Goal: Task Accomplishment & Management: Complete application form

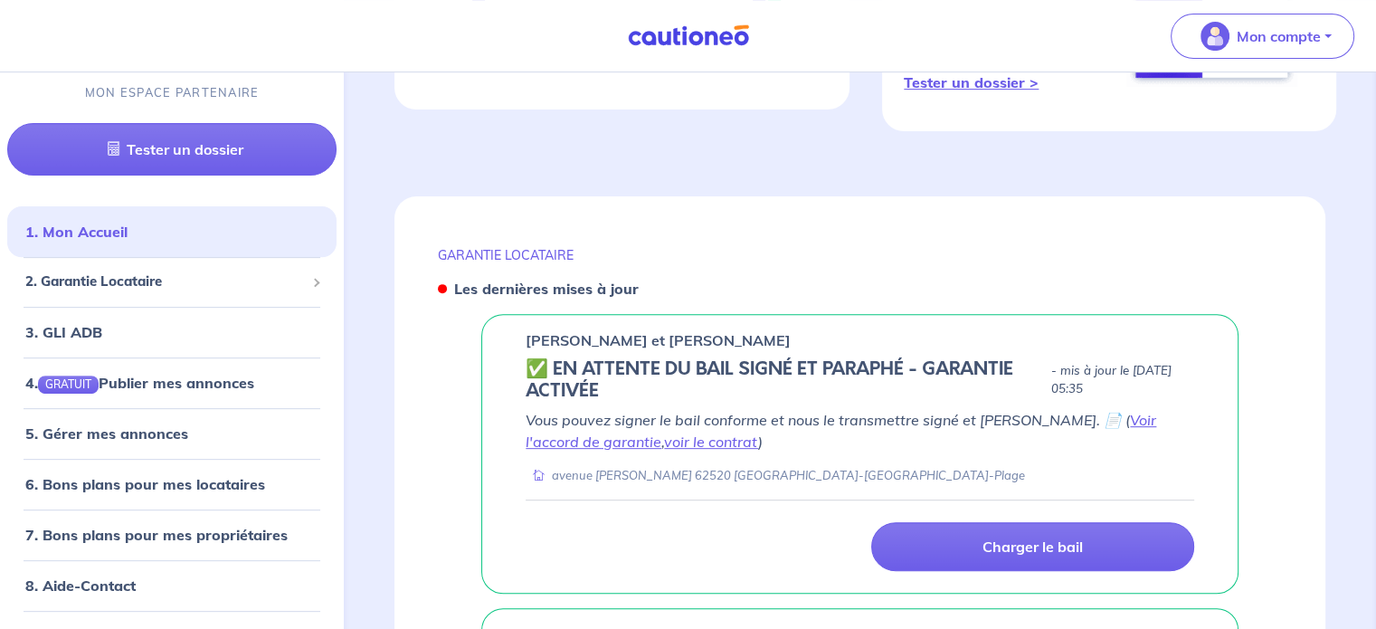
scroll to position [633, 0]
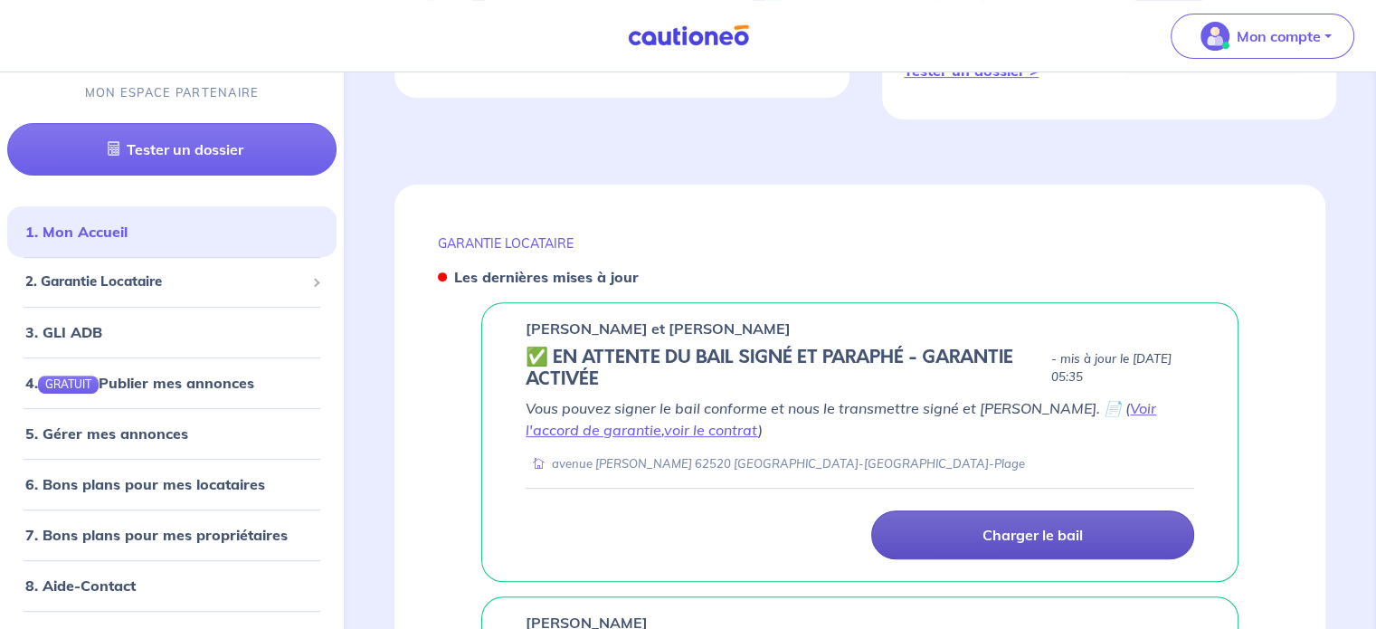
click at [916, 524] on link "Charger le bail" at bounding box center [1032, 534] width 323 height 49
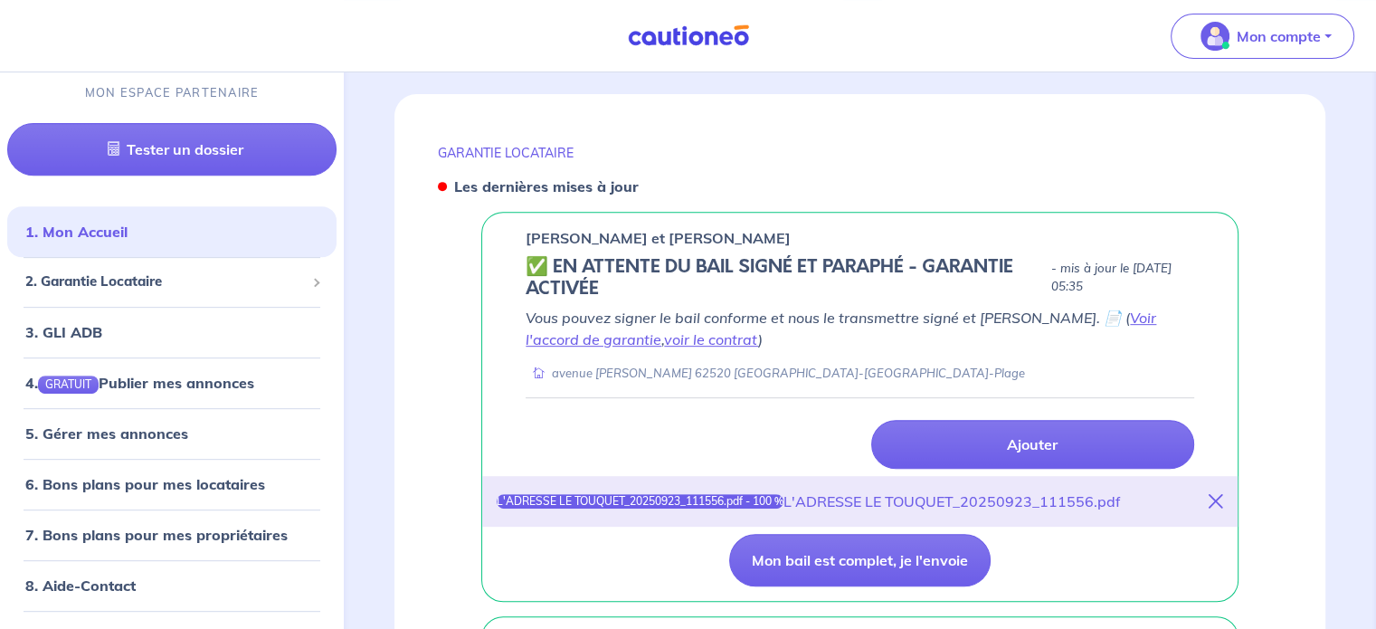
scroll to position [814, 0]
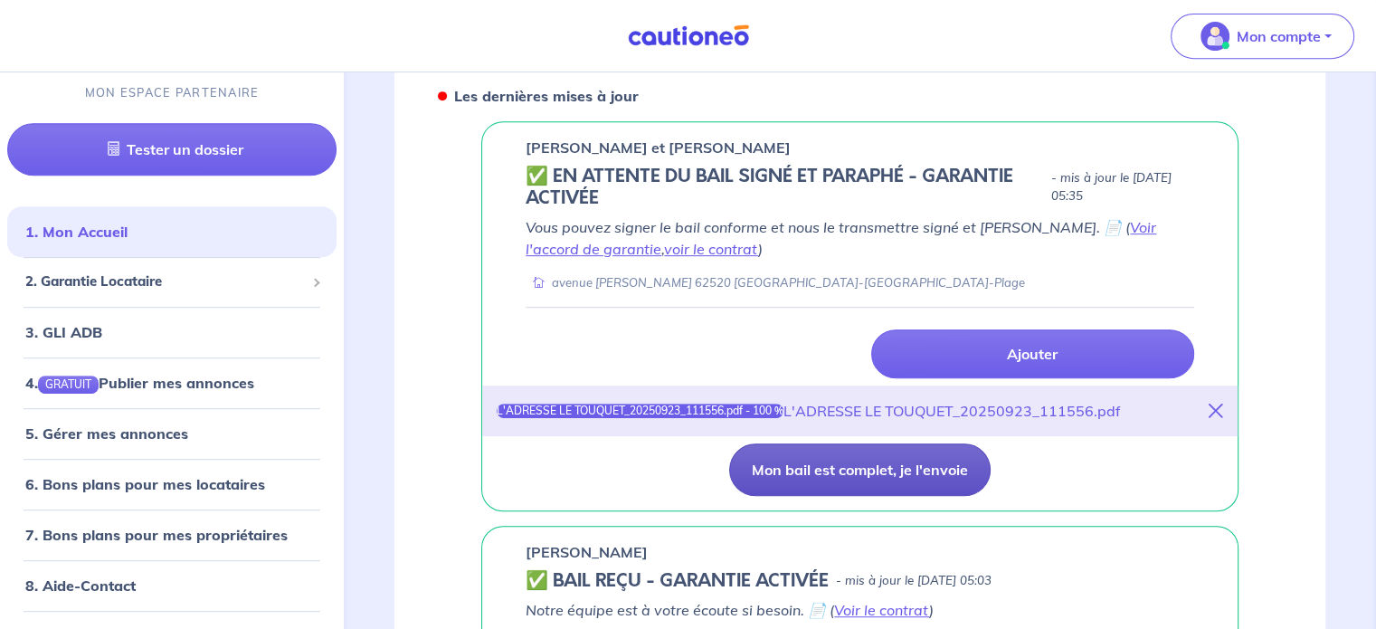
click at [742, 458] on button "Mon bail est complet, je l'envoie" at bounding box center [860, 469] width 262 height 52
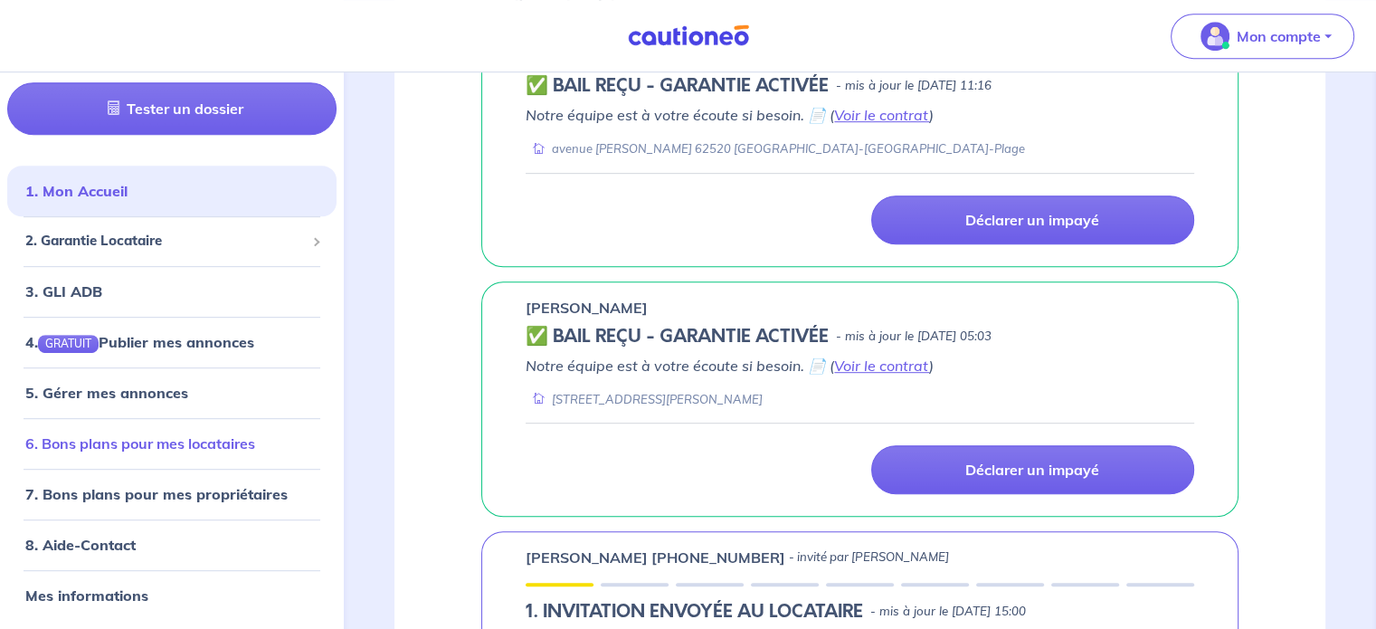
scroll to position [724, 0]
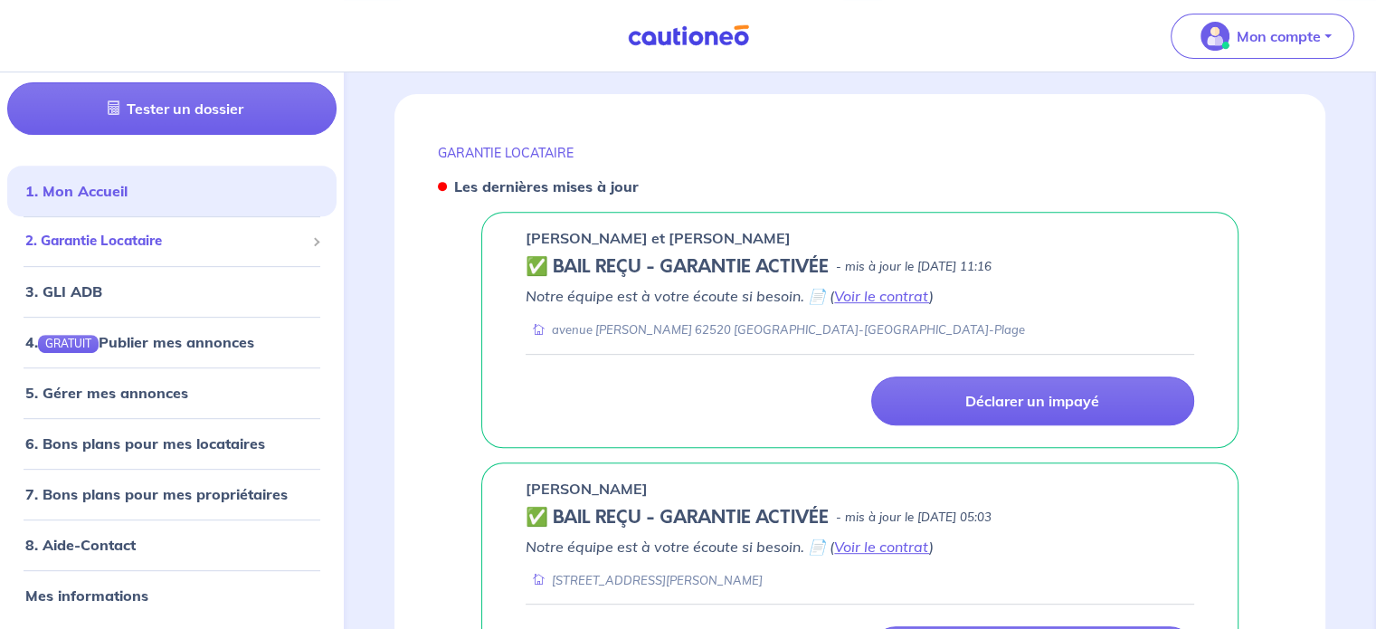
click at [182, 241] on span "2. Garantie Locataire" at bounding box center [165, 242] width 280 height 21
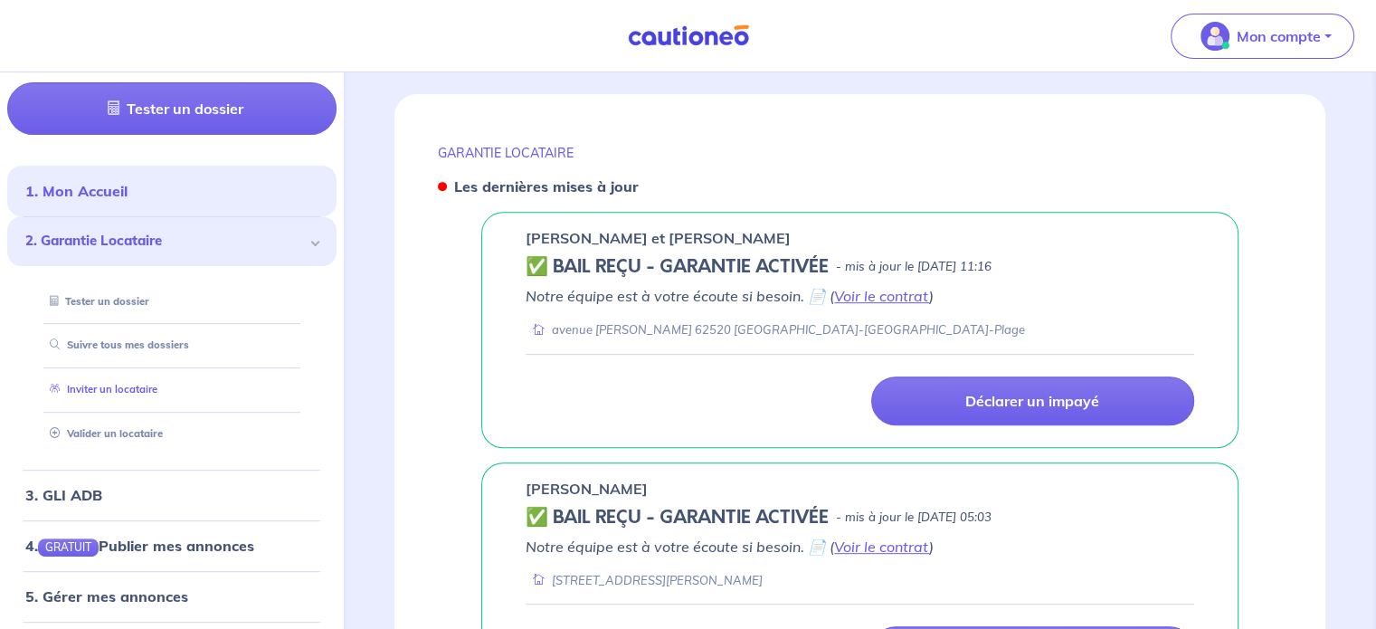
click at [132, 384] on link "Inviter un locataire" at bounding box center [100, 390] width 115 height 13
select select "FR"
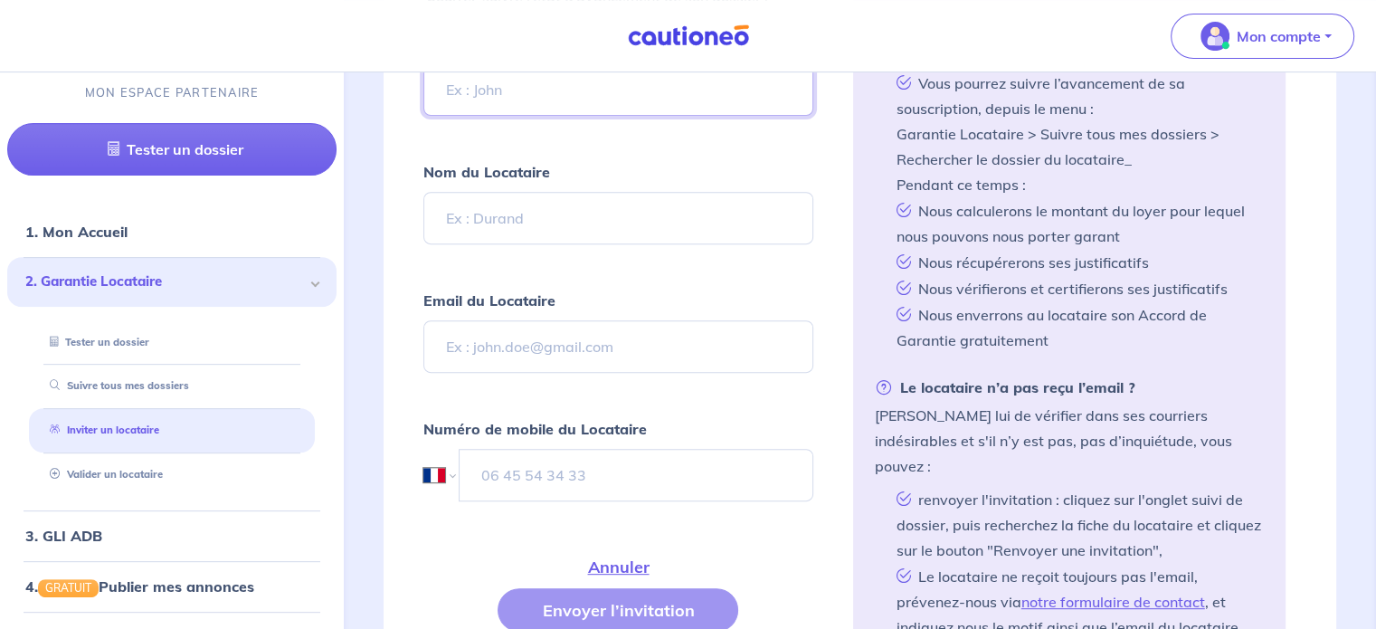
scroll to position [633, 0]
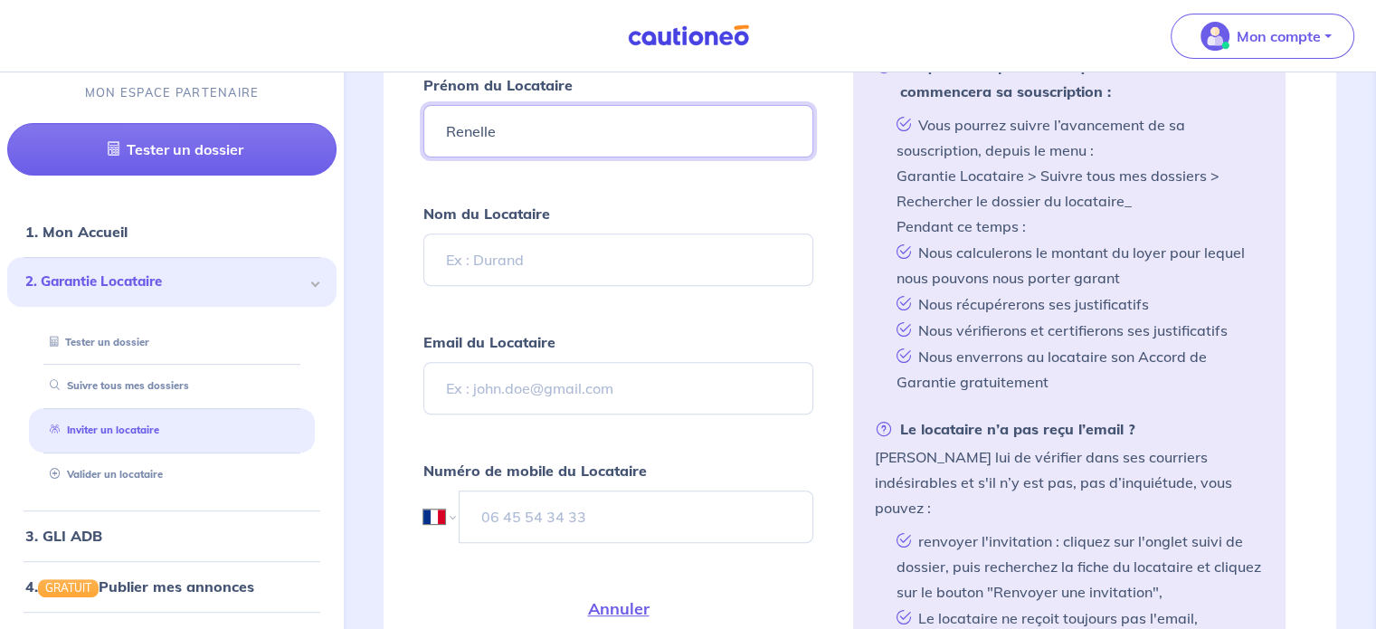
type input "Renelle"
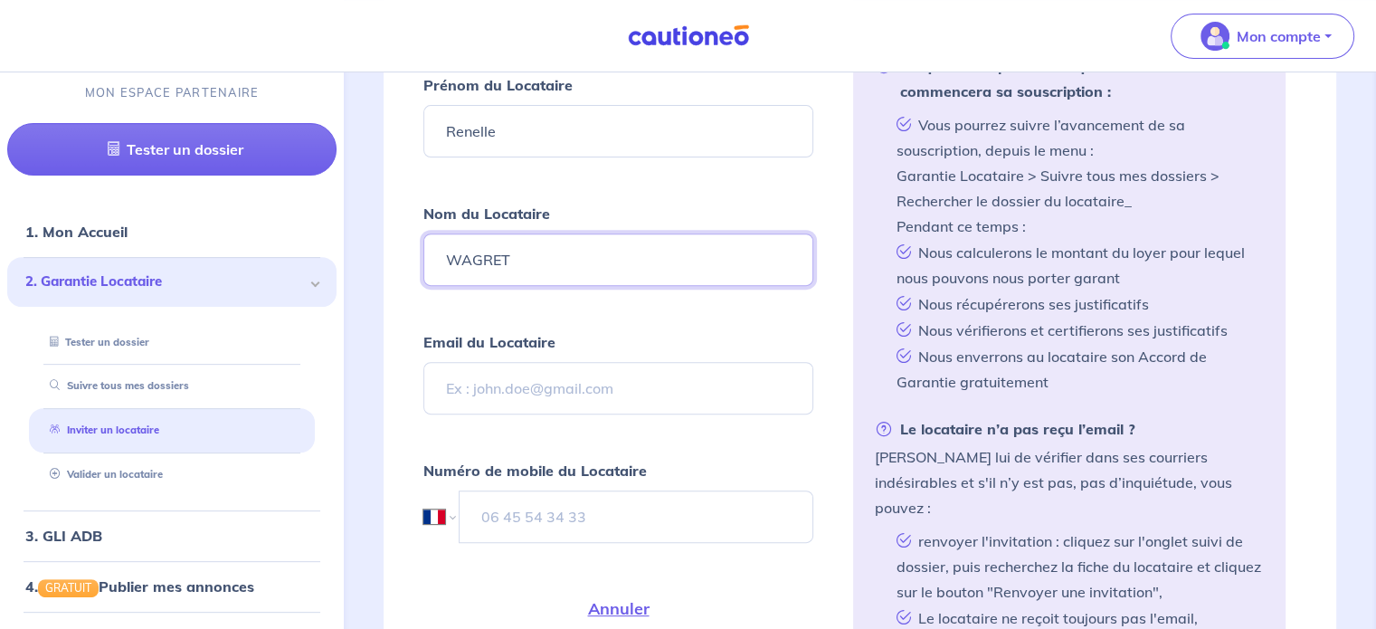
type input "WAGRET"
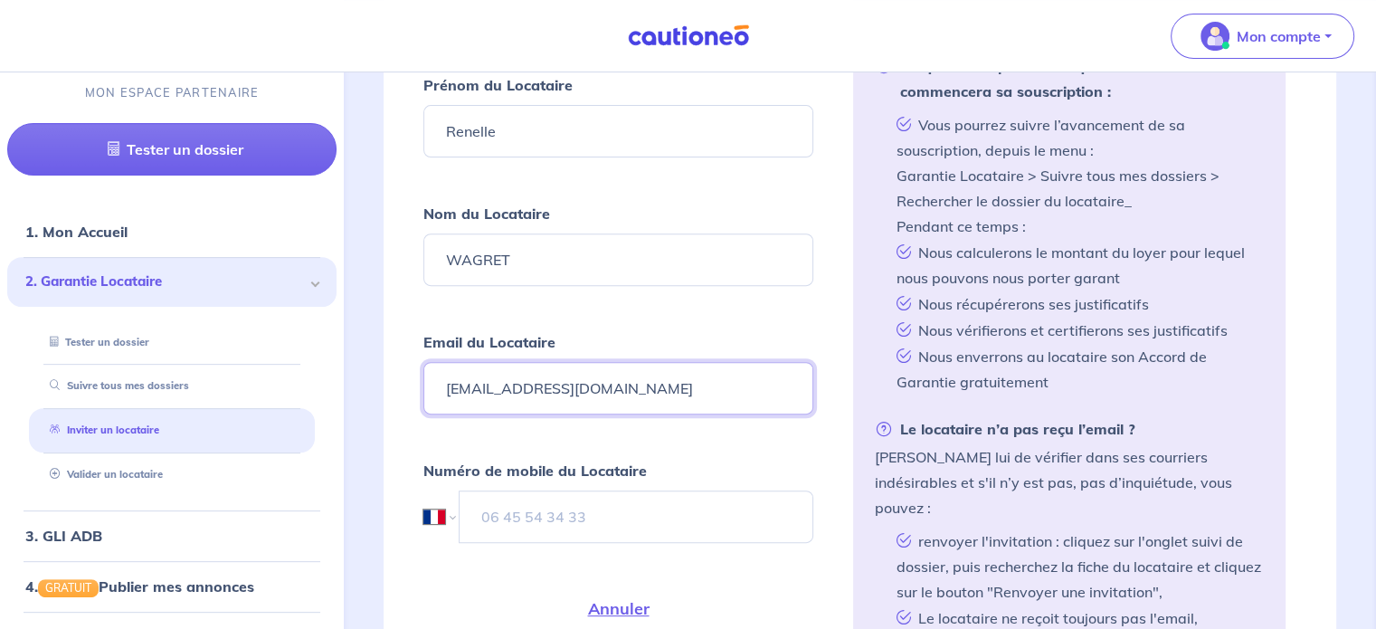
type input "[EMAIL_ADDRESS][DOMAIN_NAME]"
click at [528, 502] on input "tel" at bounding box center [636, 516] width 354 height 52
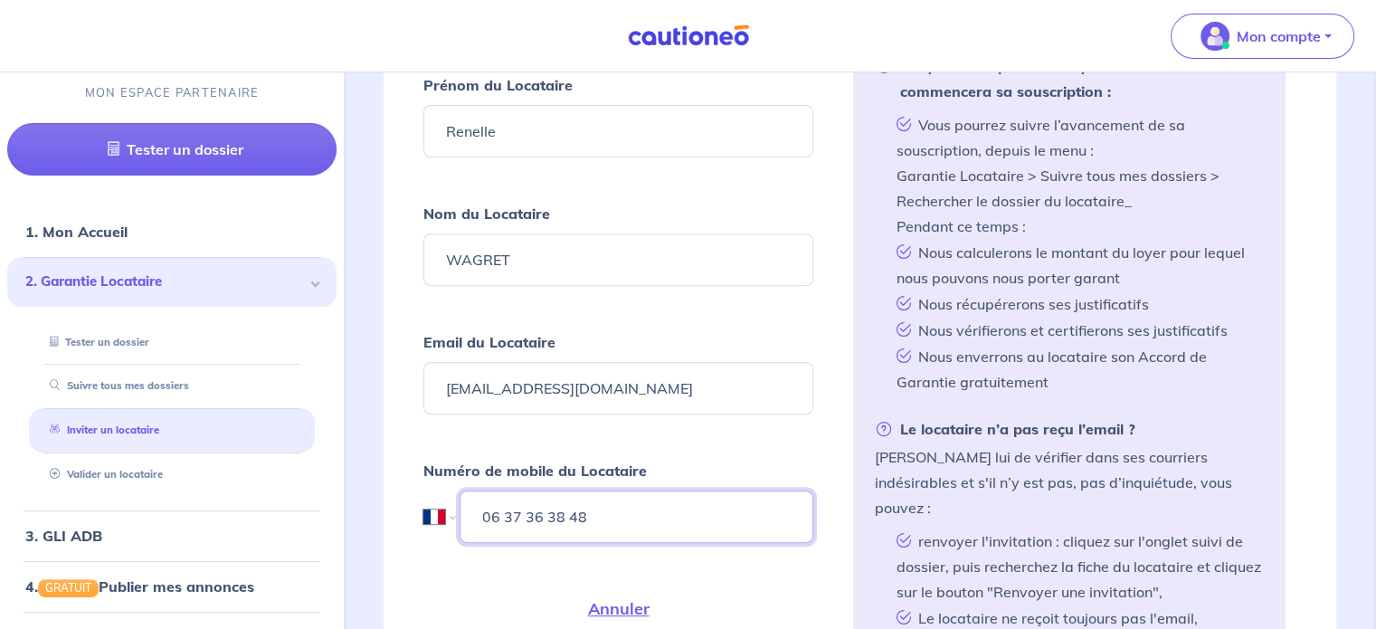
scroll to position [724, 0]
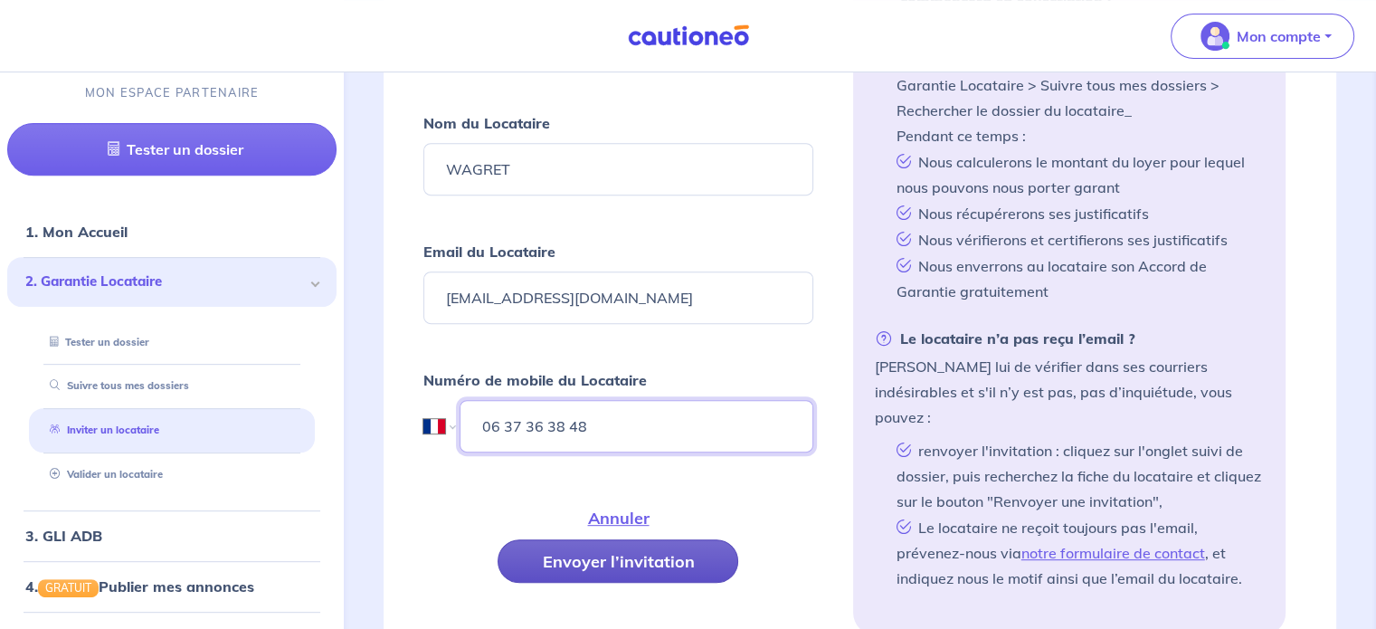
type input "06 37 36 38 48"
click at [603, 549] on button "Envoyer l’invitation" at bounding box center [618, 560] width 241 height 43
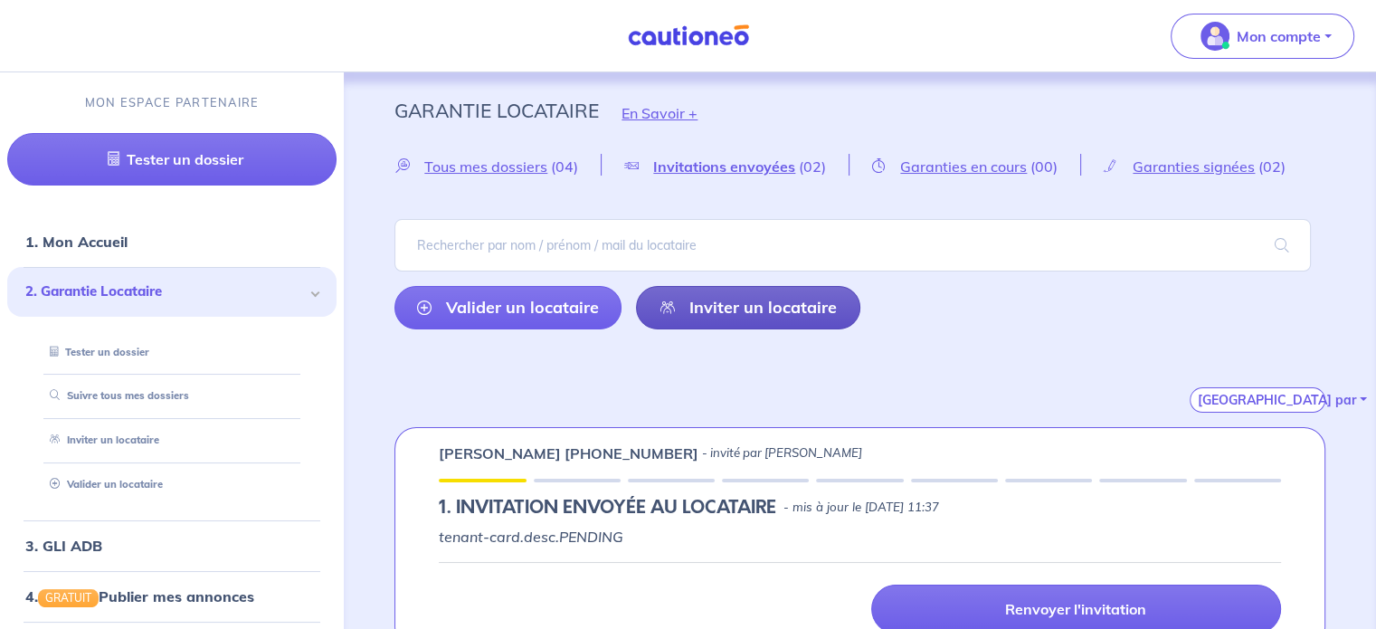
click at [717, 318] on link "Inviter un locataire" at bounding box center [748, 307] width 224 height 43
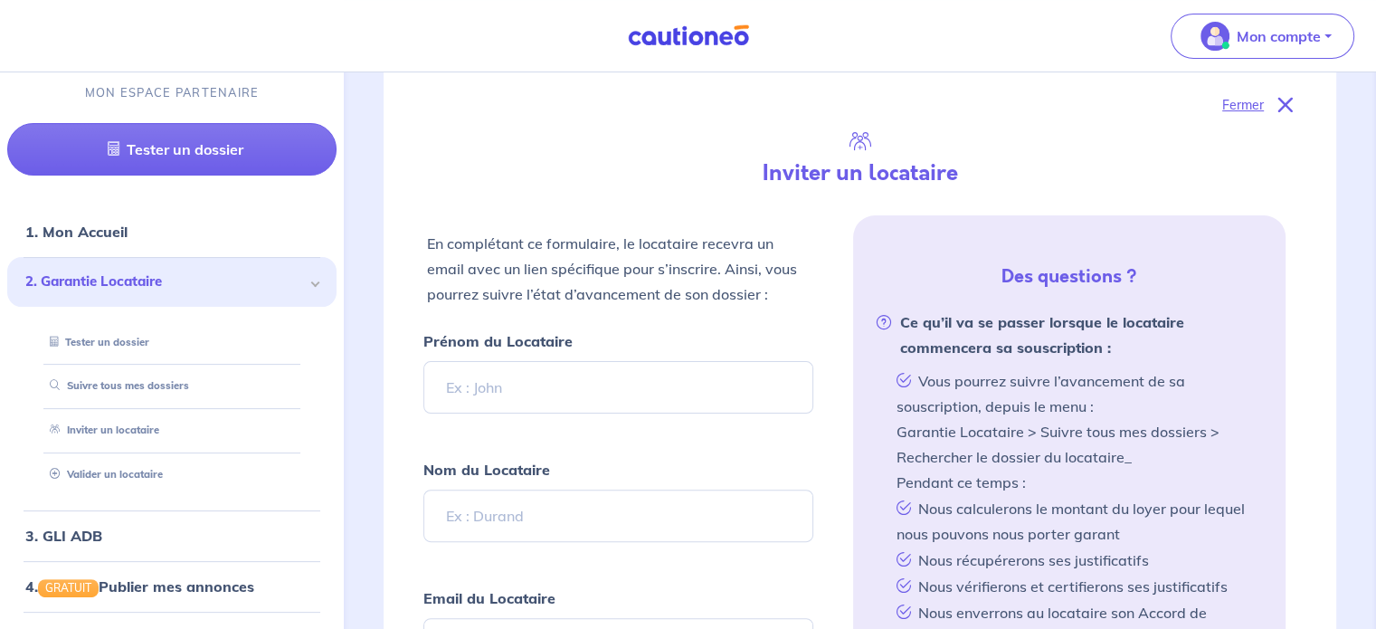
scroll to position [425, 0]
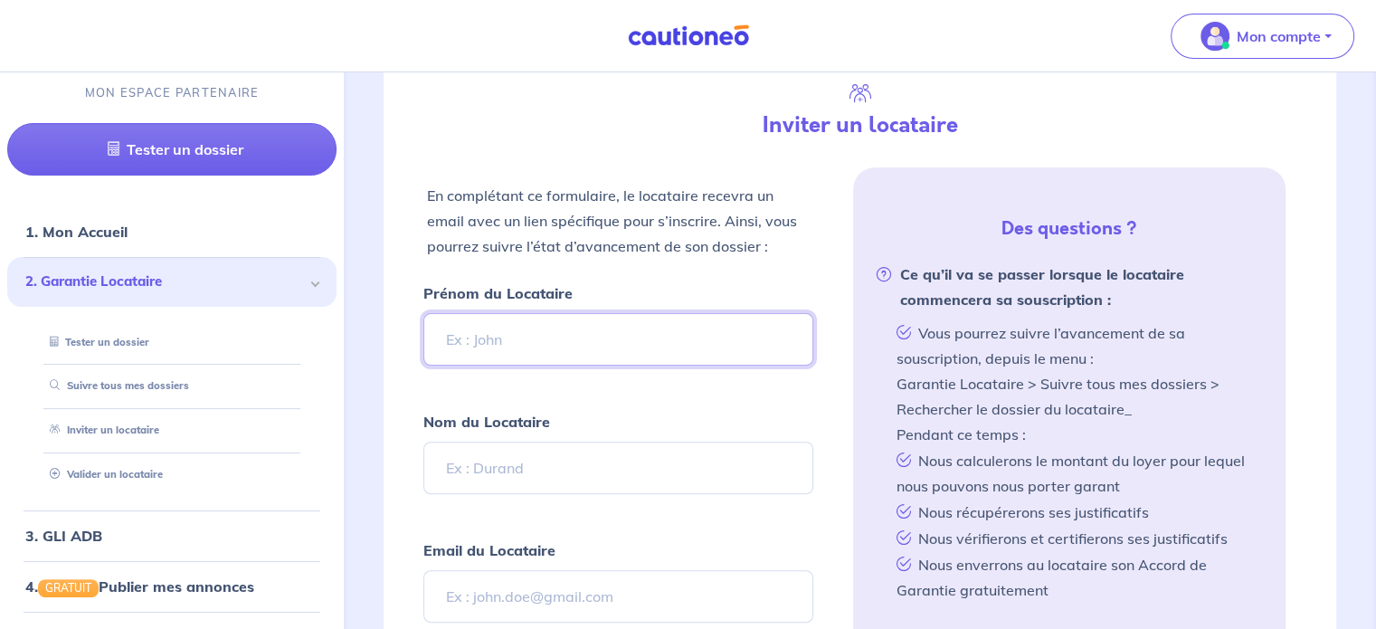
click at [544, 322] on input "Prénom du Locataire" at bounding box center [617, 339] width 389 height 52
type input "[PERSON_NAME]"
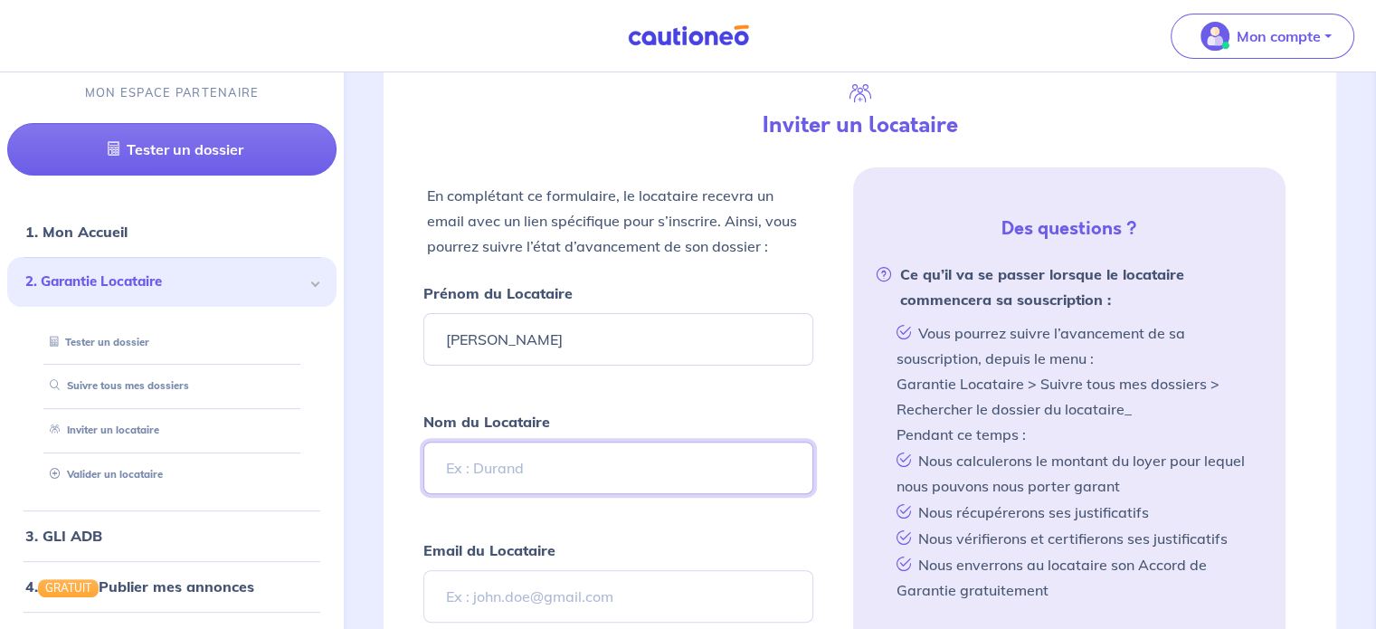
click at [505, 462] on input "Nom du Locataire" at bounding box center [617, 468] width 389 height 52
type input "BODEL"
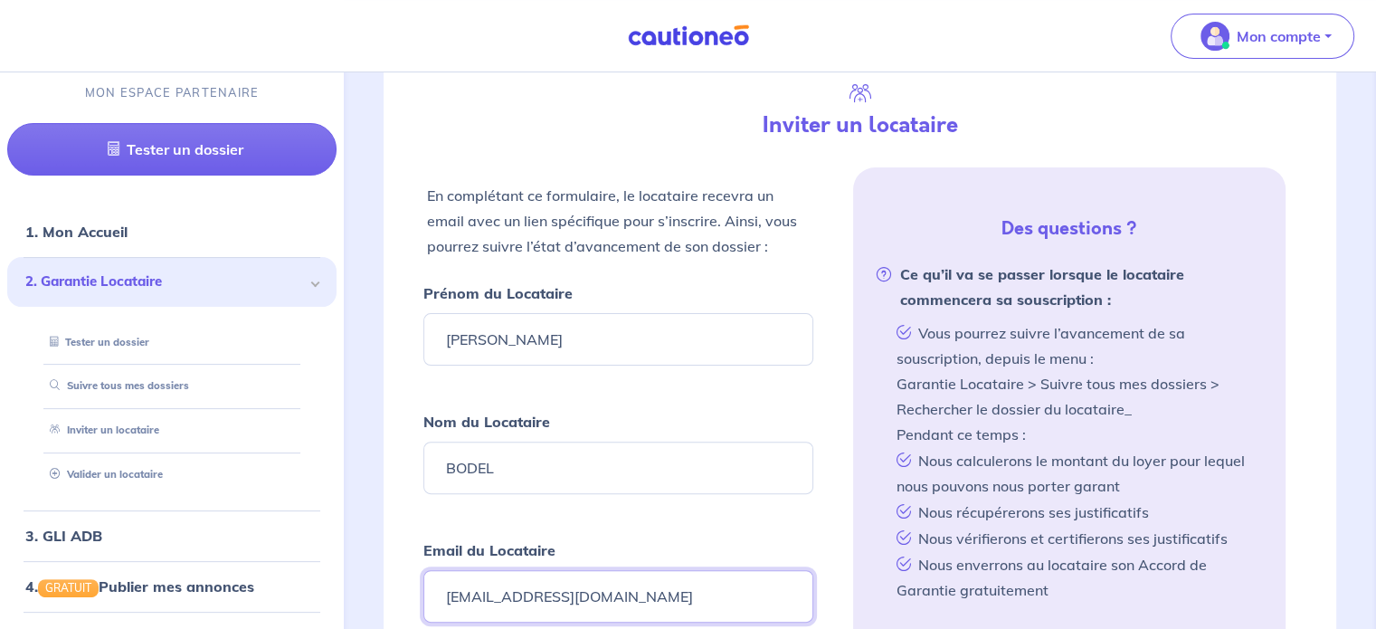
type input "[EMAIL_ADDRESS][DOMAIN_NAME]"
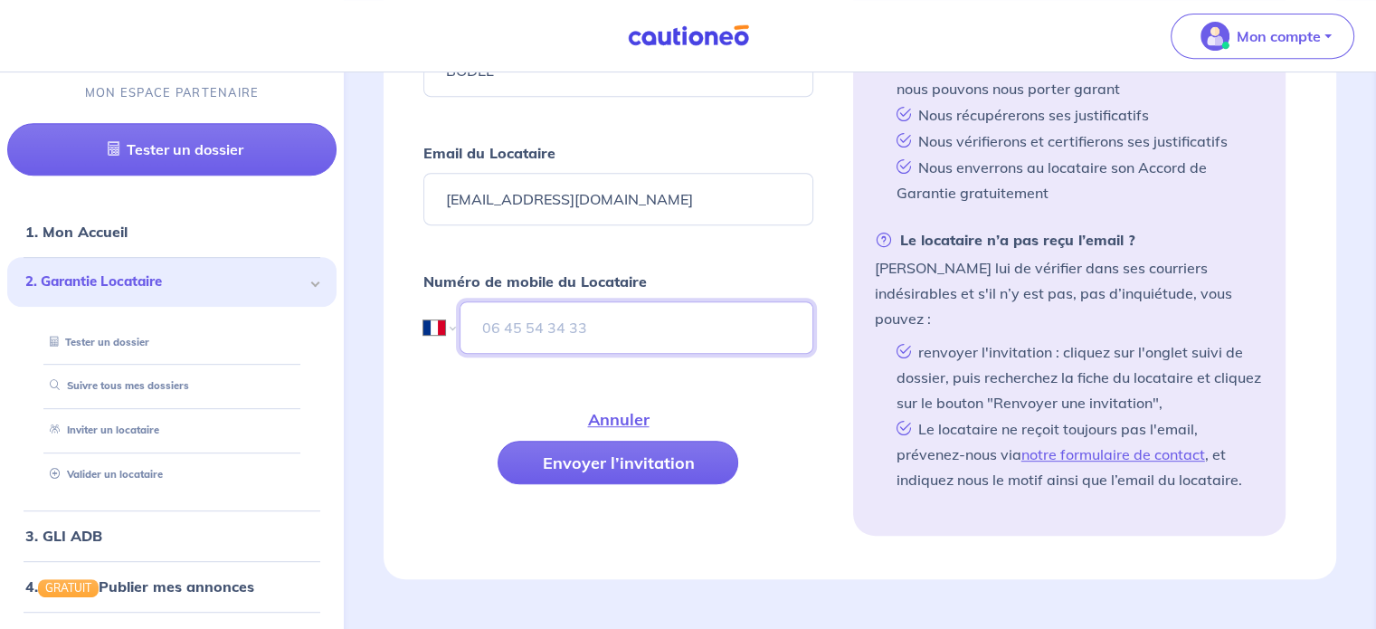
scroll to position [824, 0]
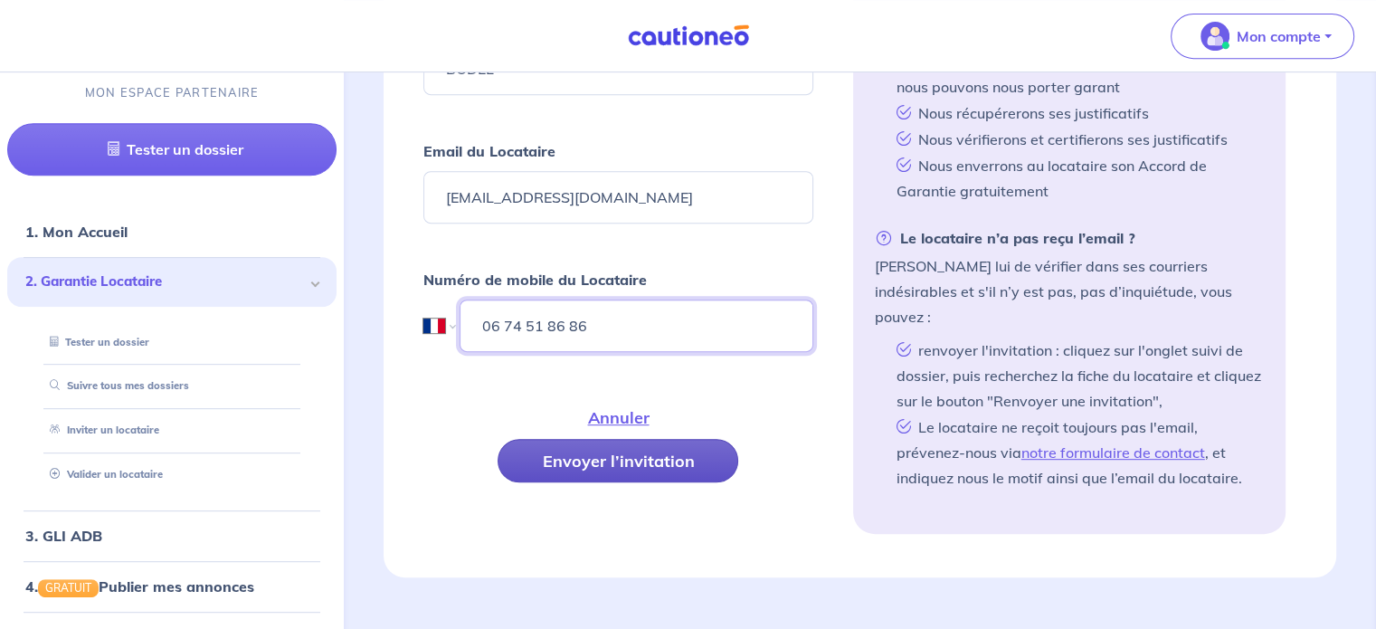
type input "06 74 51 86 86"
click at [582, 451] on button "Envoyer l’invitation" at bounding box center [618, 460] width 241 height 43
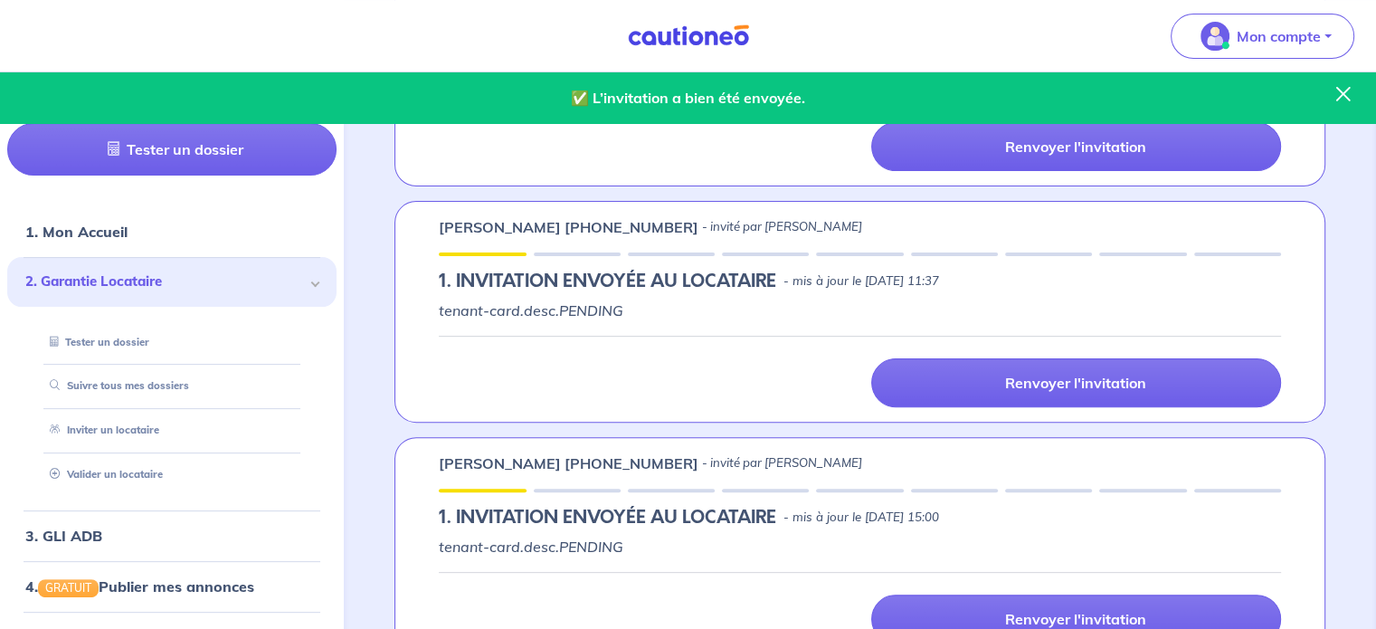
scroll to position [502, 0]
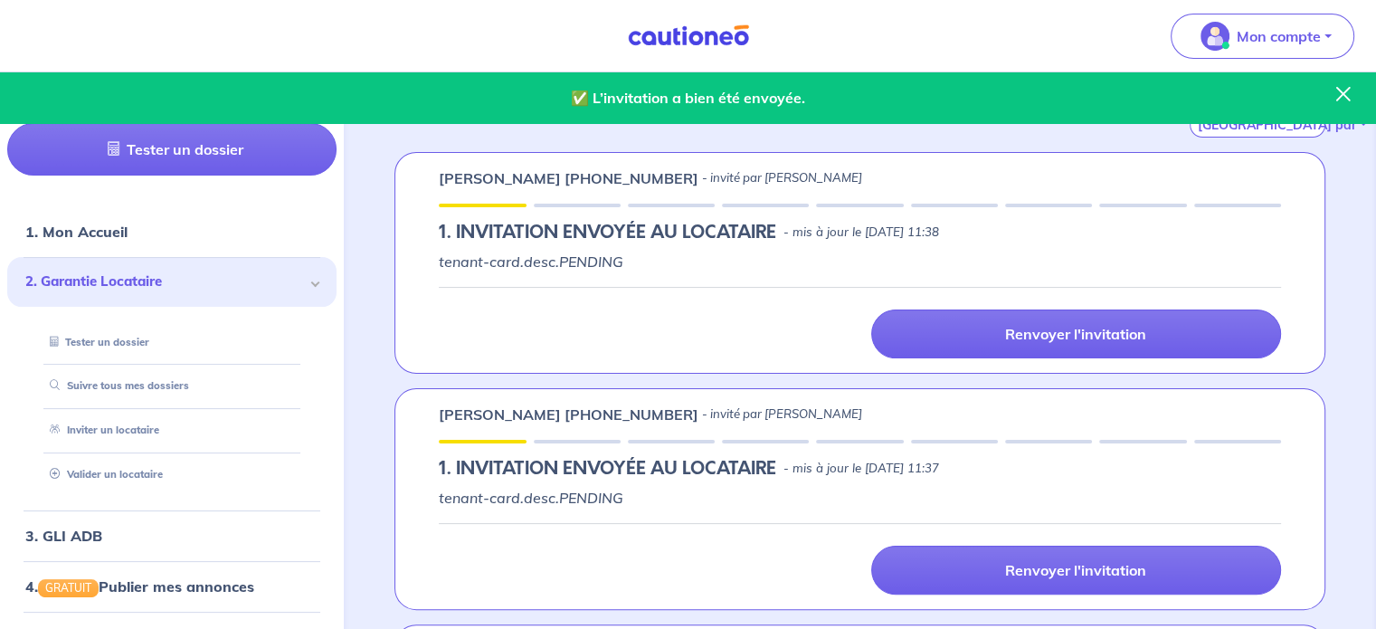
scroll to position [181, 0]
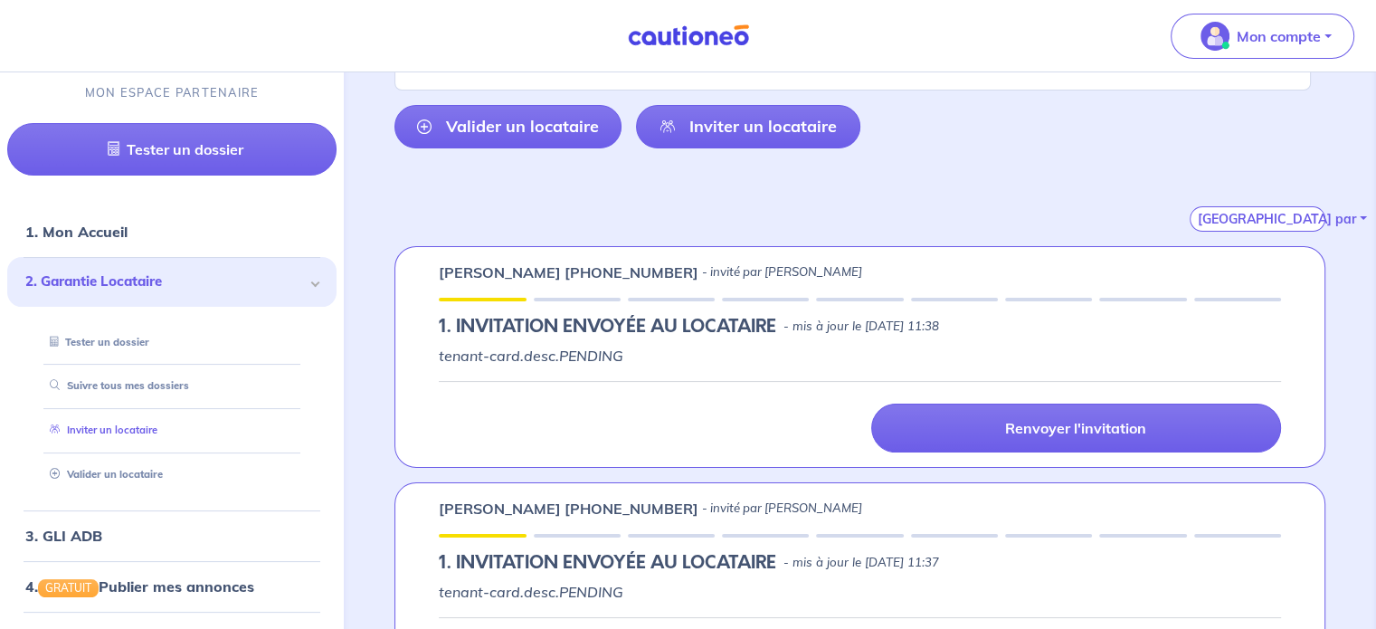
click at [122, 429] on link "Inviter un locataire" at bounding box center [100, 430] width 115 height 13
select select "FR"
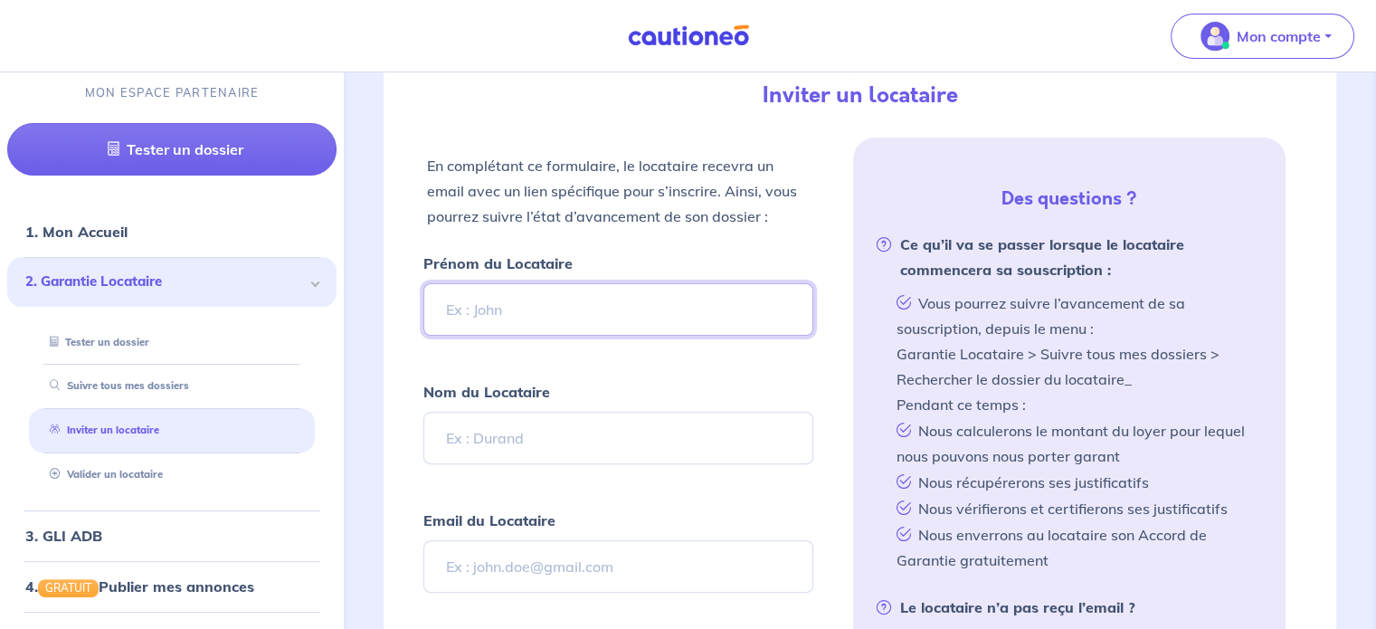
scroll to position [543, 0]
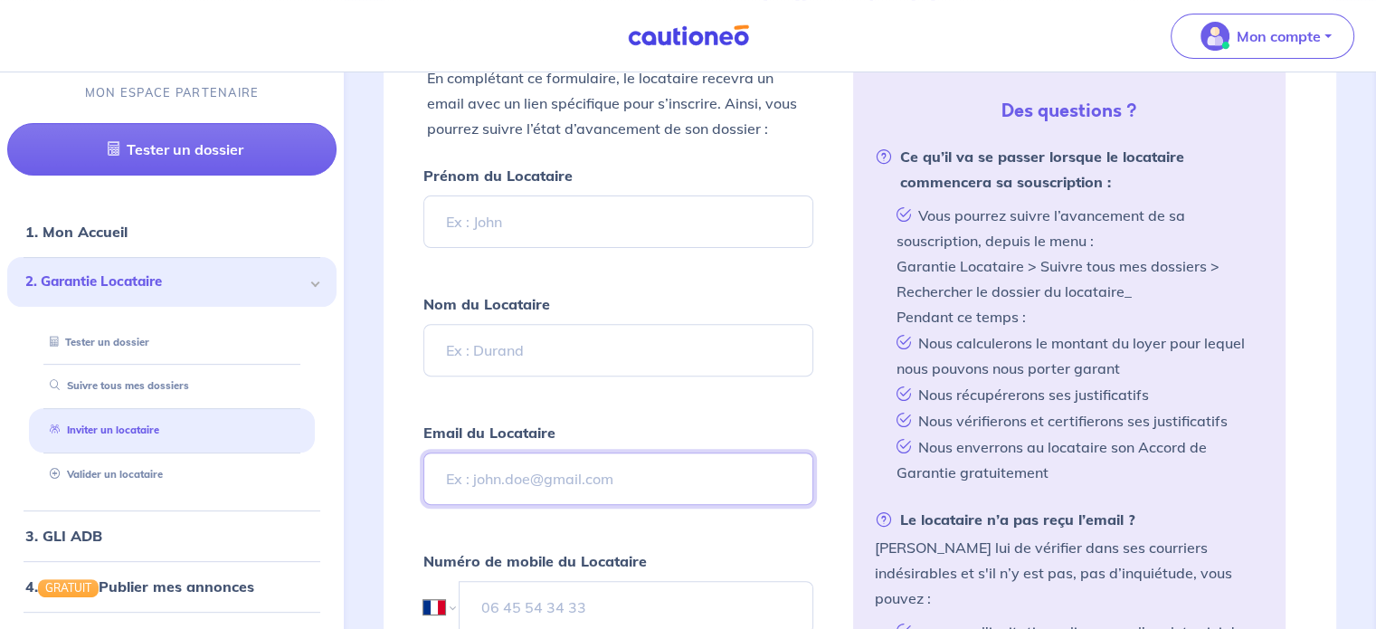
click at [491, 482] on input "Email du Locataire" at bounding box center [617, 478] width 389 height 52
paste input "[EMAIL_ADDRESS][DOMAIN_NAME]"
type input "[EMAIL_ADDRESS][DOMAIN_NAME]"
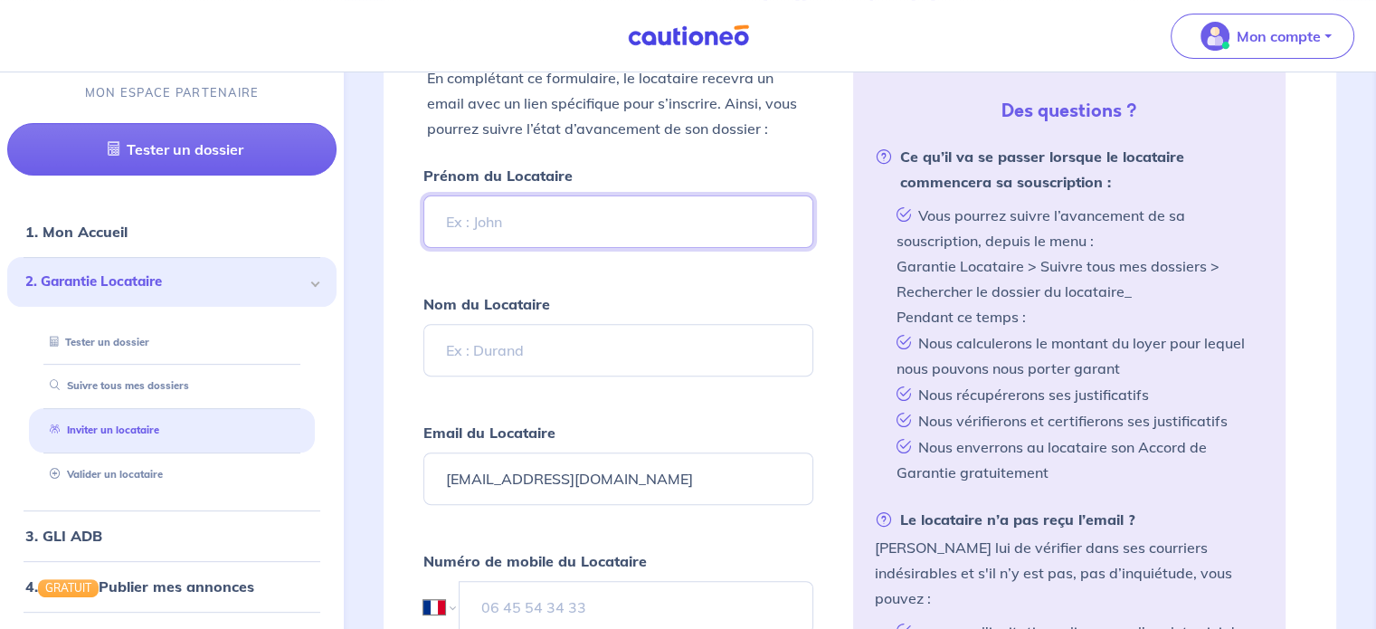
click at [536, 217] on input "Prénom du Locataire" at bounding box center [617, 221] width 389 height 52
type input "BROHETTE"
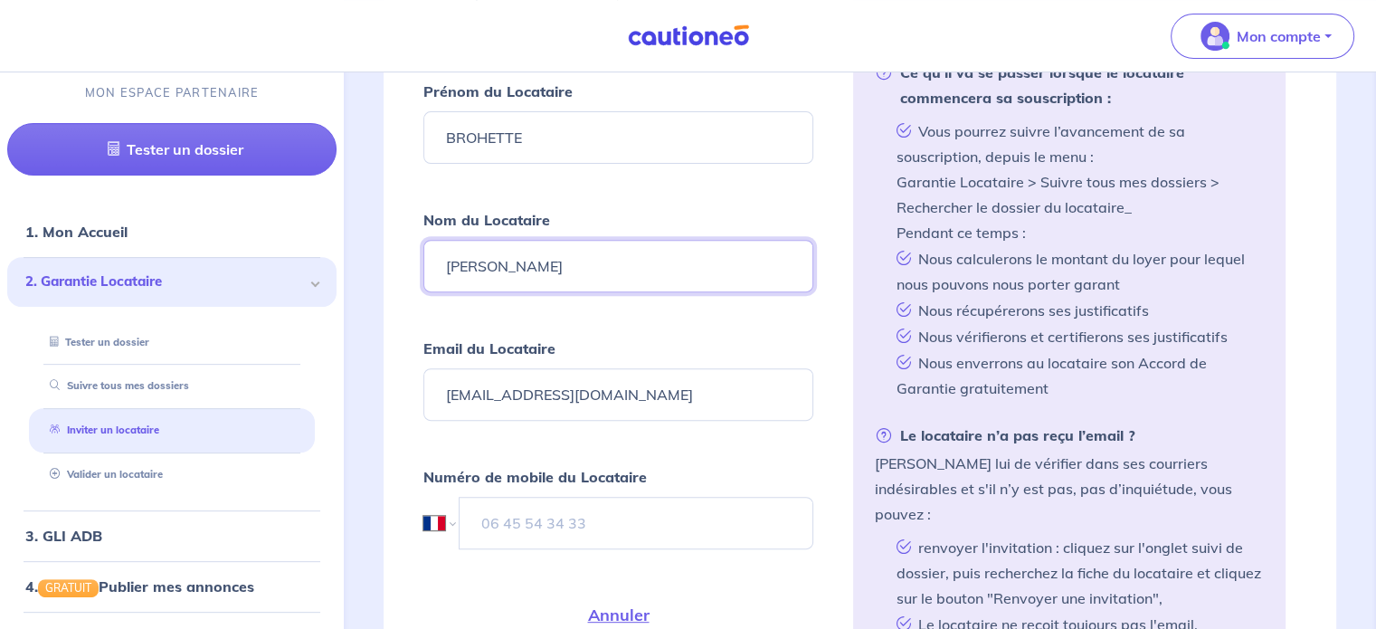
scroll to position [724, 0]
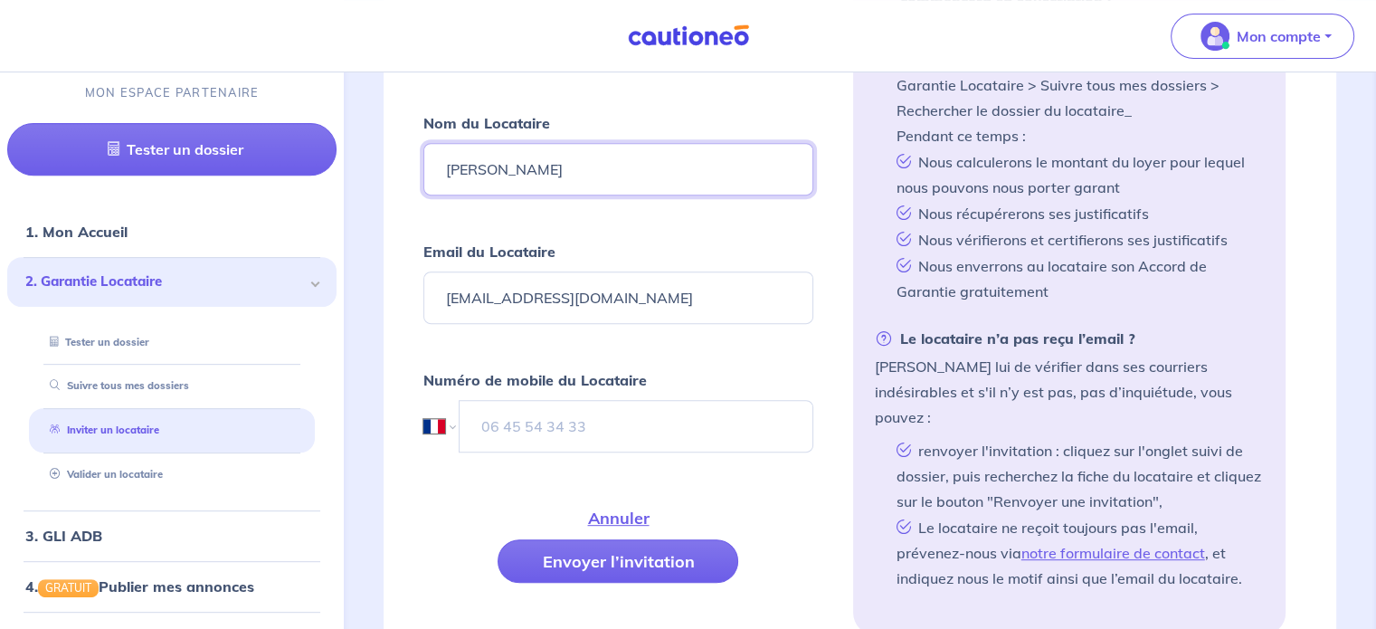
type input "[PERSON_NAME]"
click at [547, 410] on input "tel" at bounding box center [636, 426] width 353 height 52
paste input "06 79 16 09 07"
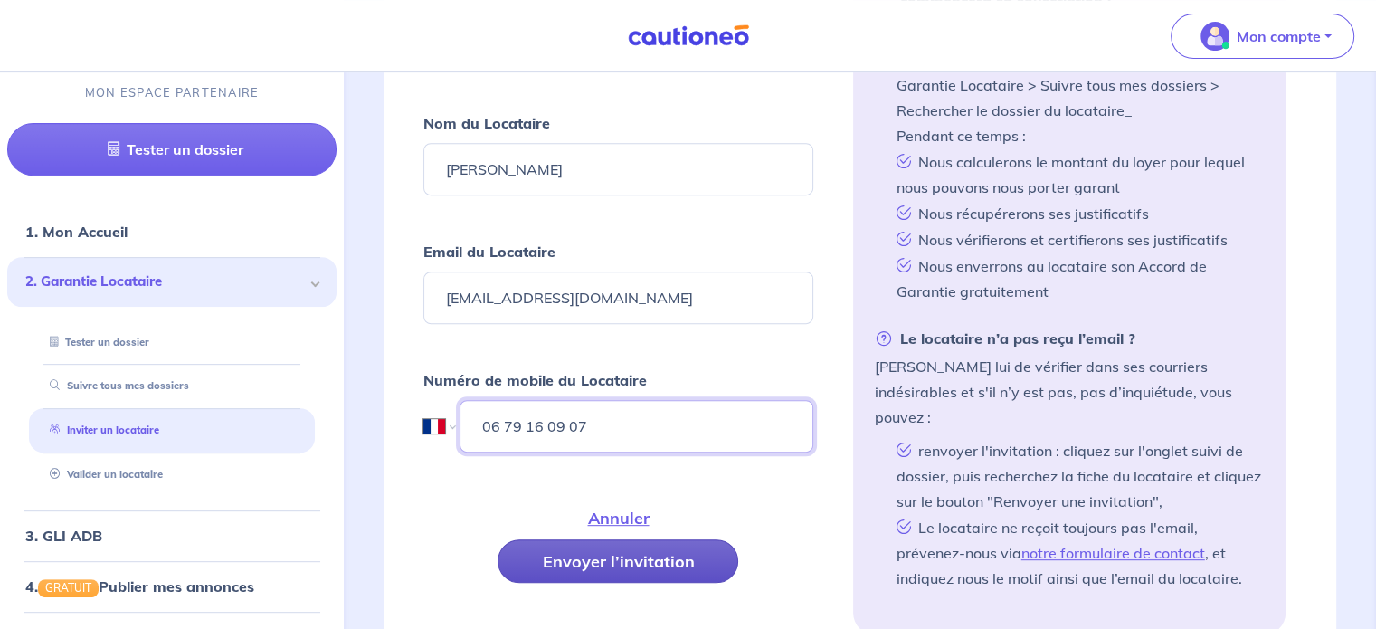
type input "06 79 16 09 07"
click at [597, 541] on button "Envoyer l’invitation" at bounding box center [618, 560] width 241 height 43
